Goal: Task Accomplishment & Management: Manage account settings

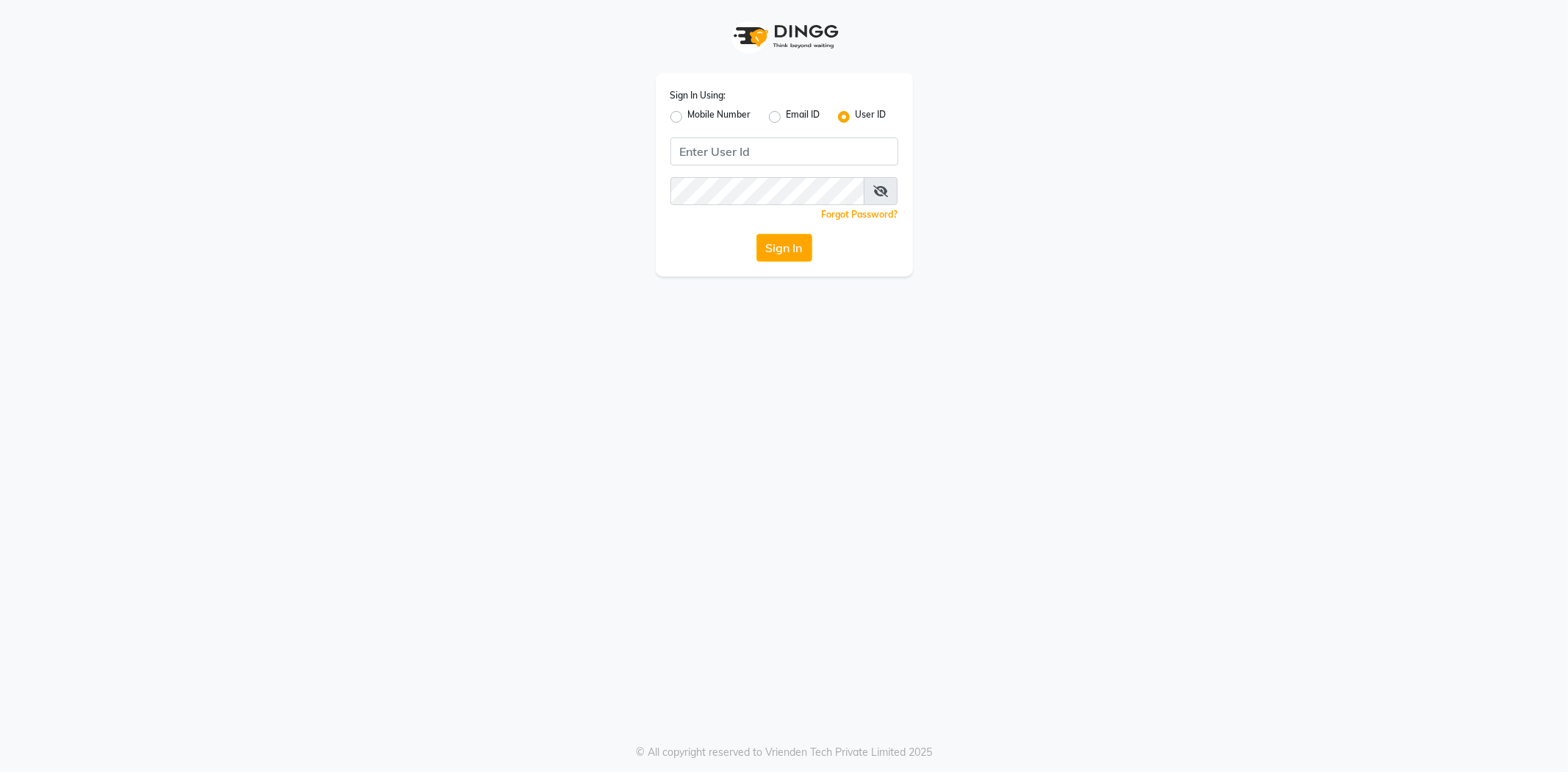
click at [688, 115] on label "Mobile Number" at bounding box center [720, 116] width 63 height 18
click at [688, 115] on input "Mobile Number" at bounding box center [693, 113] width 9 height 9
radio input "true"
radio input "false"
click at [744, 145] on input "Username" at bounding box center [809, 152] width 179 height 28
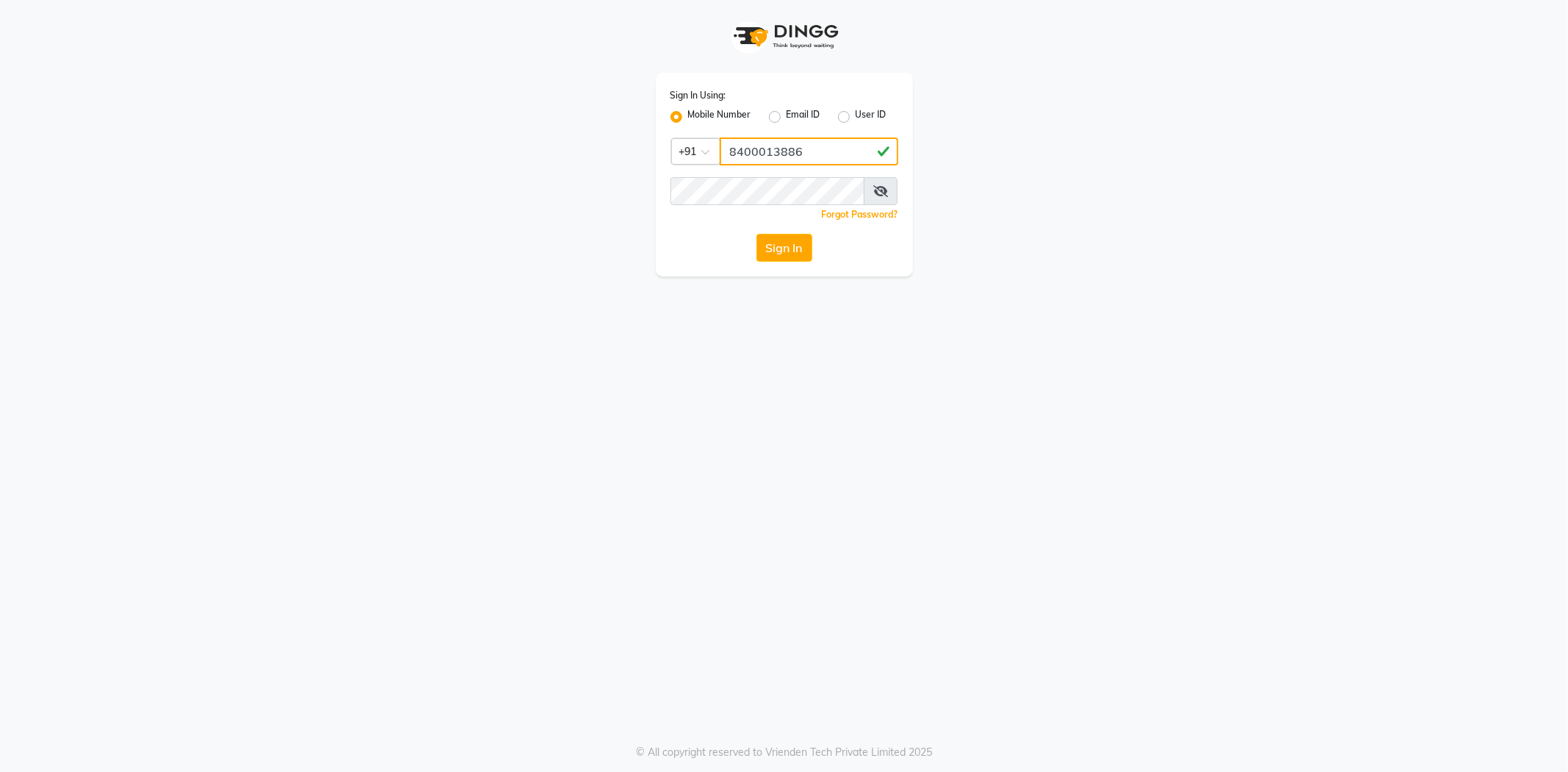
type input "8400013886"
click at [773, 247] on button "Sign In" at bounding box center [784, 248] width 56 height 28
